Goal: Information Seeking & Learning: Learn about a topic

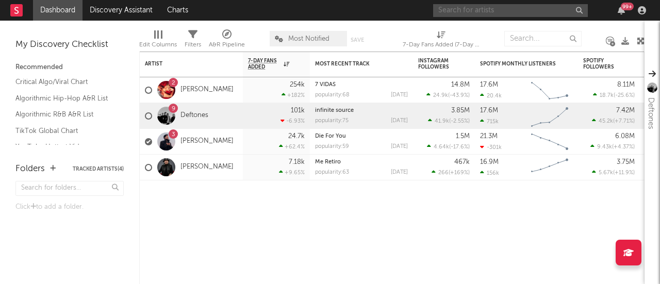
click at [463, 10] on input "text" at bounding box center [510, 10] width 155 height 13
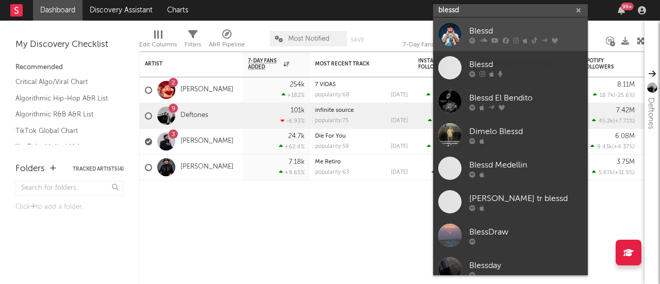
type input "blessd"
click at [458, 30] on div at bounding box center [449, 34] width 23 height 23
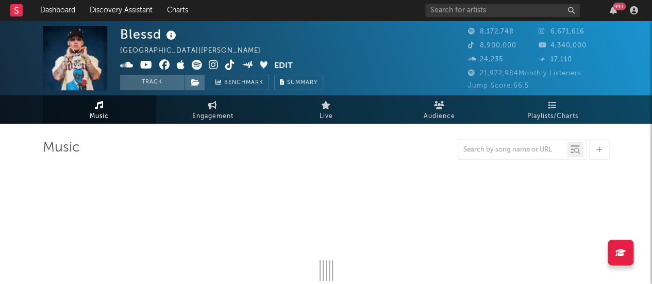
select select "6m"
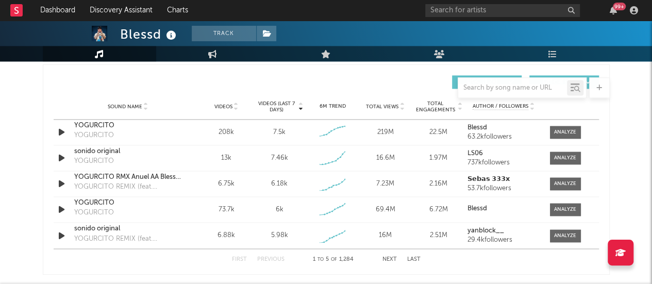
scroll to position [721, 0]
